Goal: Find specific page/section: Locate a particular part of the current website

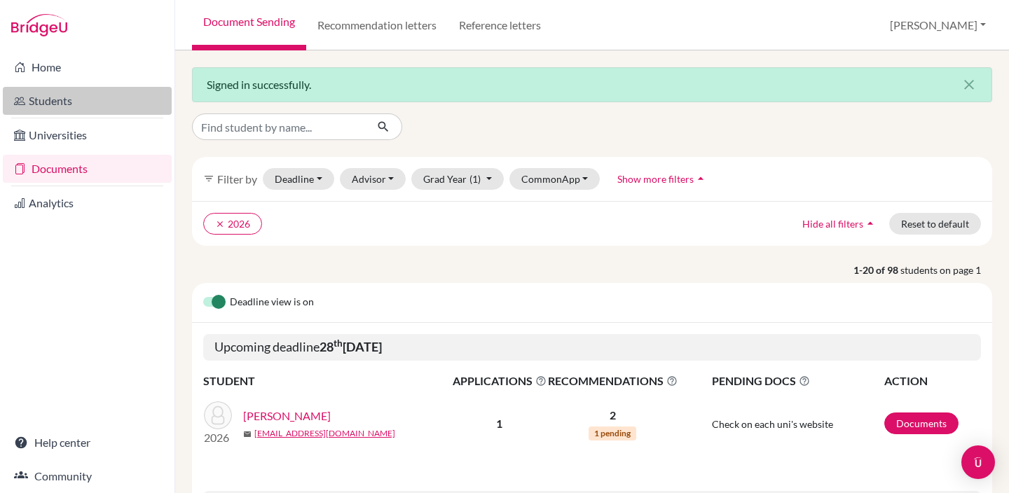
click at [64, 103] on link "Students" at bounding box center [87, 101] width 169 height 28
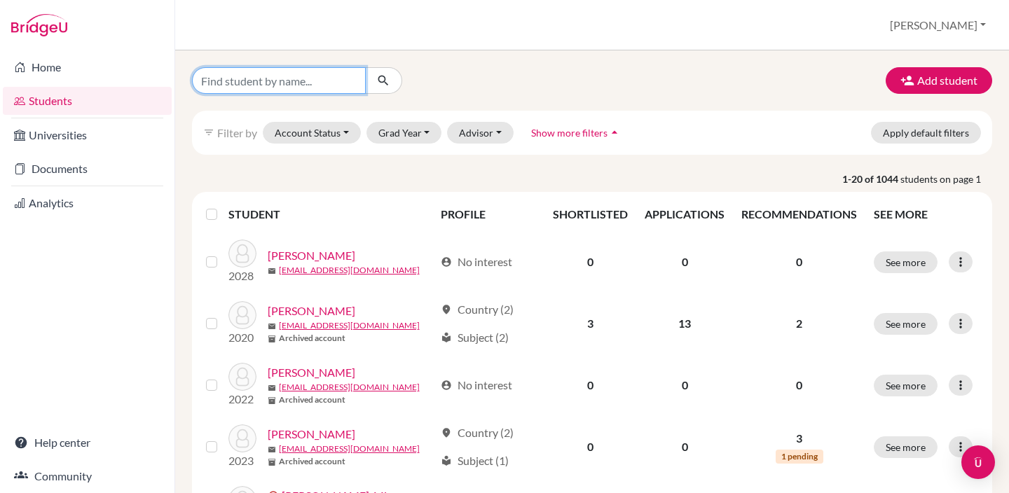
click at [312, 83] on input "Find student by name..." at bounding box center [279, 80] width 174 height 27
click at [501, 73] on div "Add student" at bounding box center [592, 80] width 821 height 27
click at [426, 126] on button "Grad Year" at bounding box center [405, 133] width 76 height 22
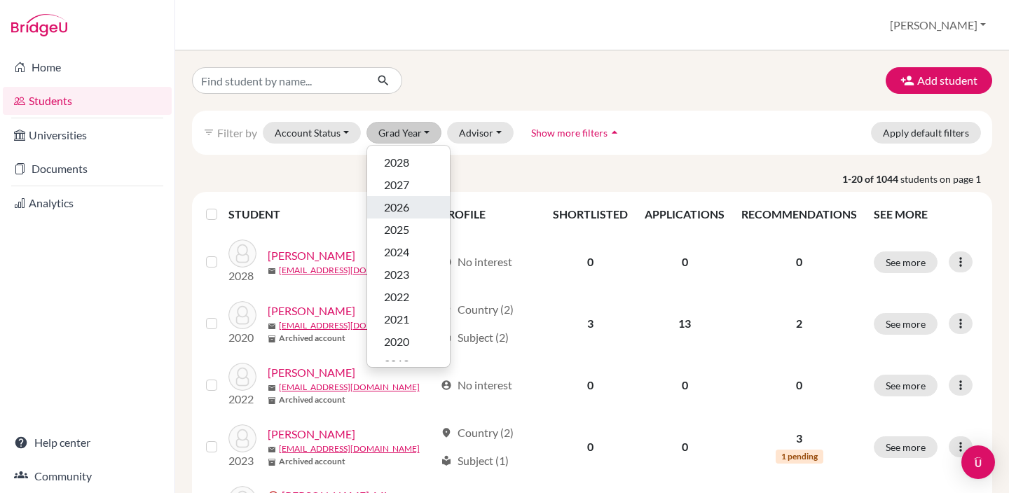
click at [411, 206] on div "2026" at bounding box center [408, 207] width 49 height 17
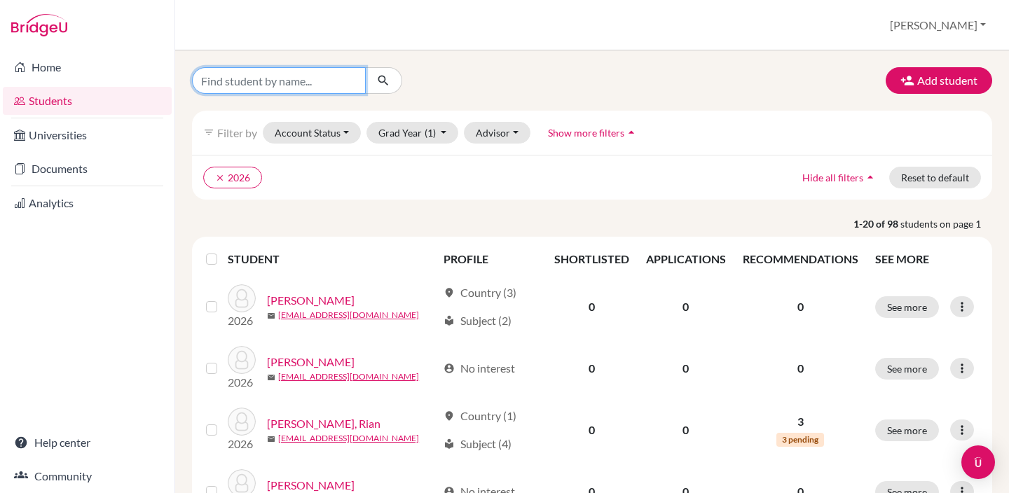
click at [307, 82] on input "Find student by name..." at bounding box center [279, 80] width 174 height 27
type input "mariam"
click button "submit" at bounding box center [383, 80] width 37 height 27
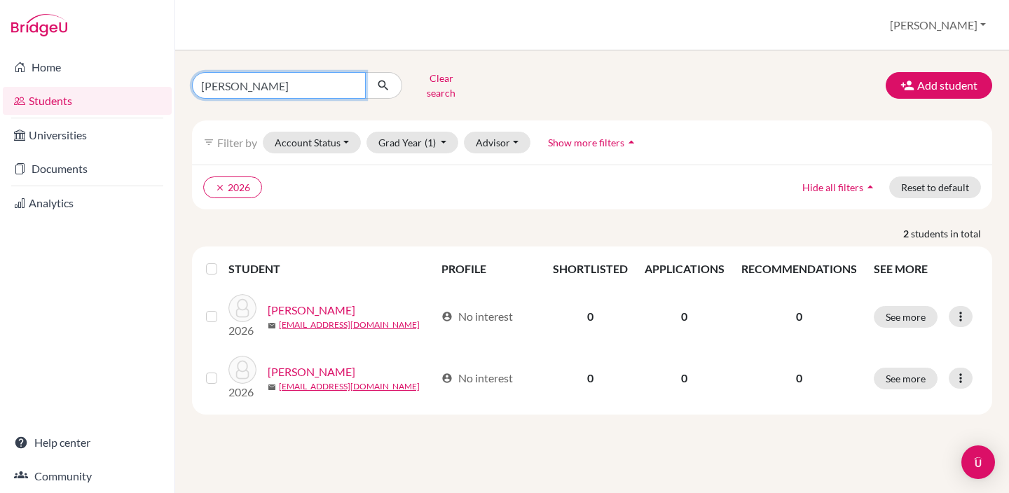
click at [224, 84] on input "mariam" at bounding box center [279, 85] width 174 height 27
type input "51022"
click button "submit" at bounding box center [383, 85] width 37 height 27
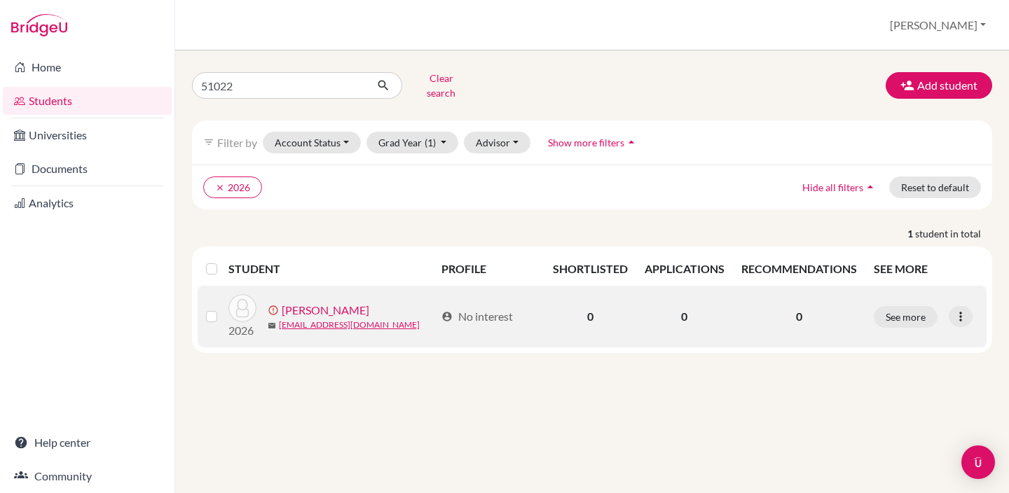
click at [342, 306] on link "Alsuwaidi, Maryam" at bounding box center [326, 310] width 88 height 17
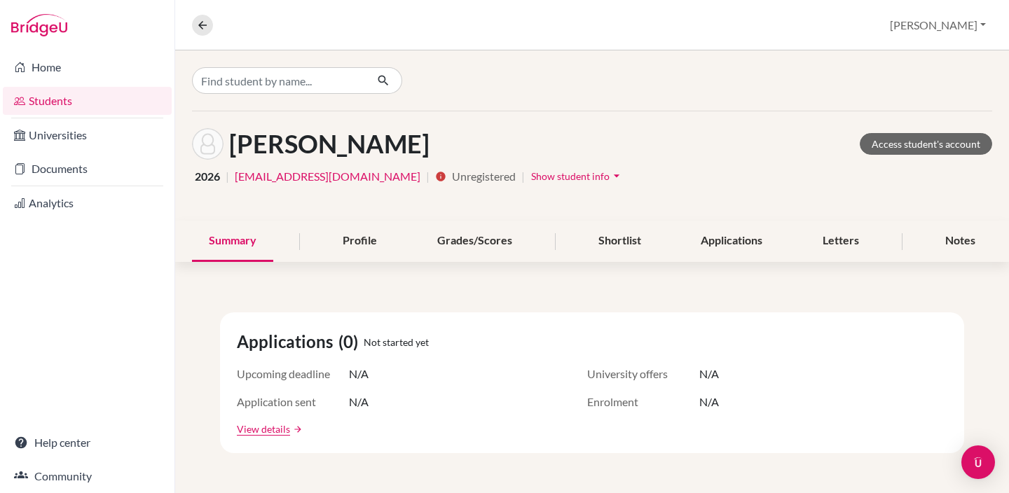
click at [531, 175] on span "Show student info" at bounding box center [570, 176] width 78 height 12
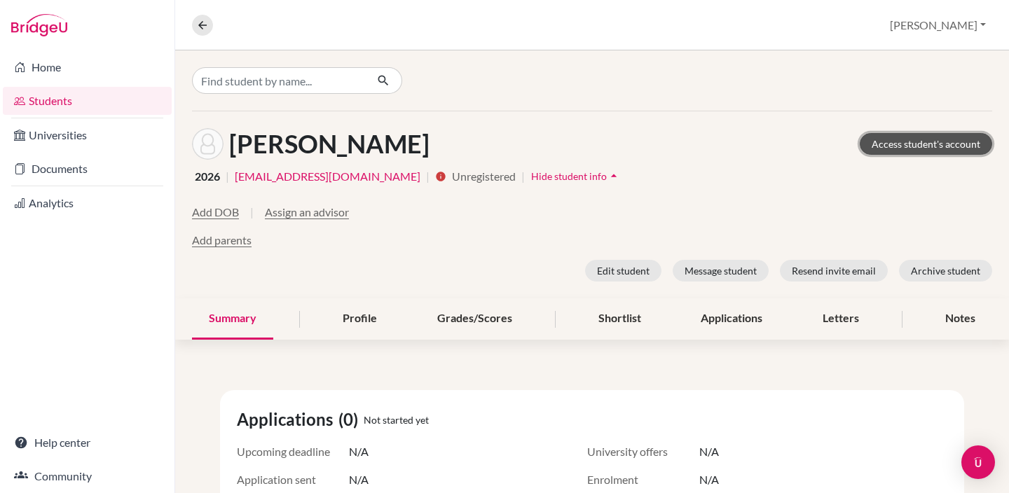
click at [909, 142] on link "Access student's account" at bounding box center [926, 144] width 132 height 22
